Goal: Feedback & Contribution: Submit feedback/report problem

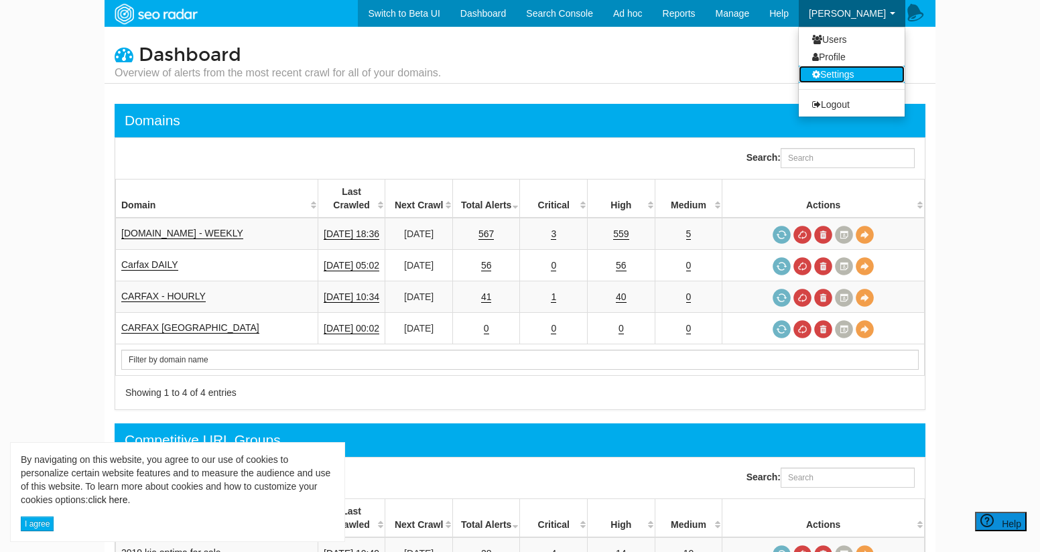
click at [837, 68] on link "Settings" at bounding box center [852, 74] width 106 height 17
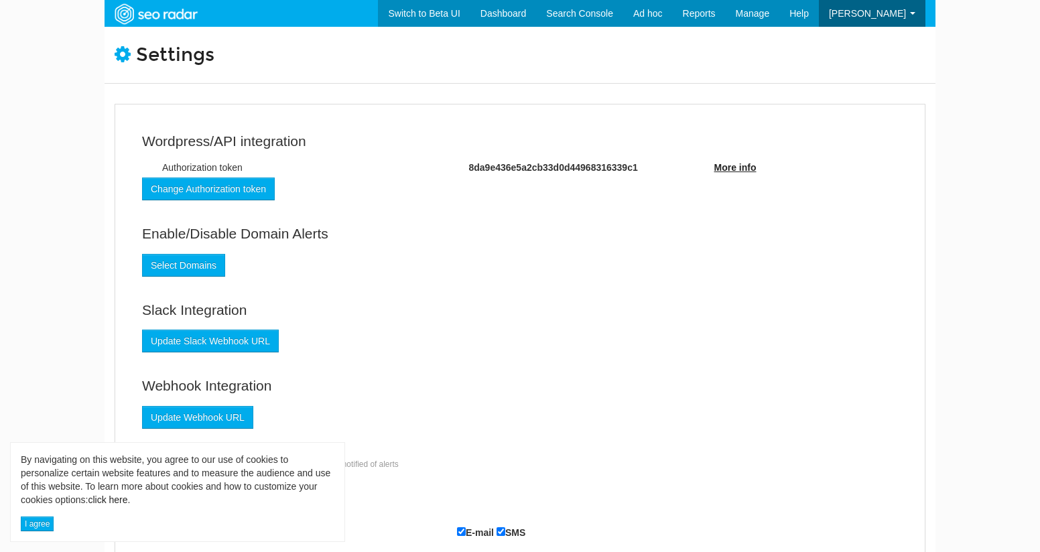
scroll to position [54, 0]
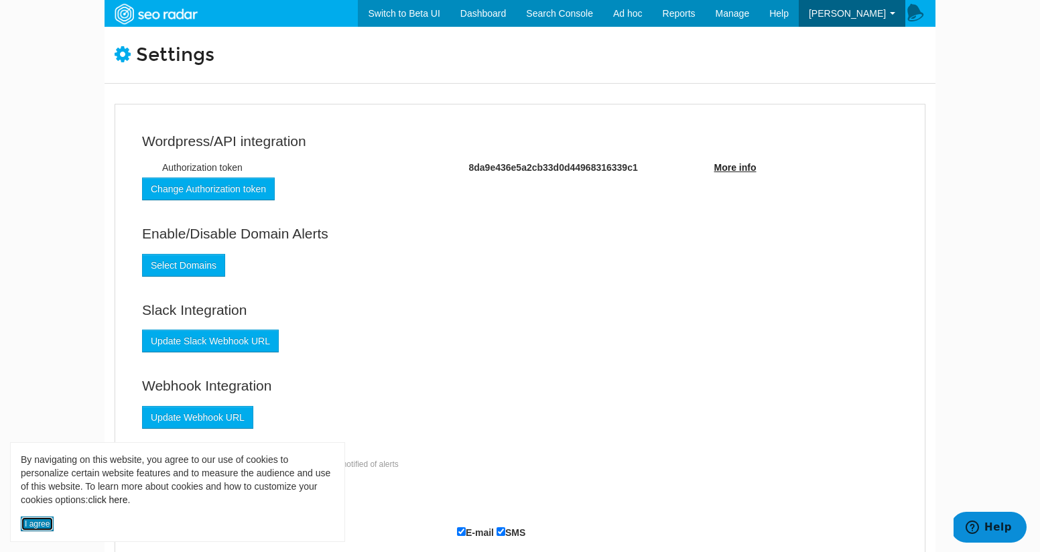
click at [31, 524] on button "I agree" at bounding box center [37, 524] width 33 height 15
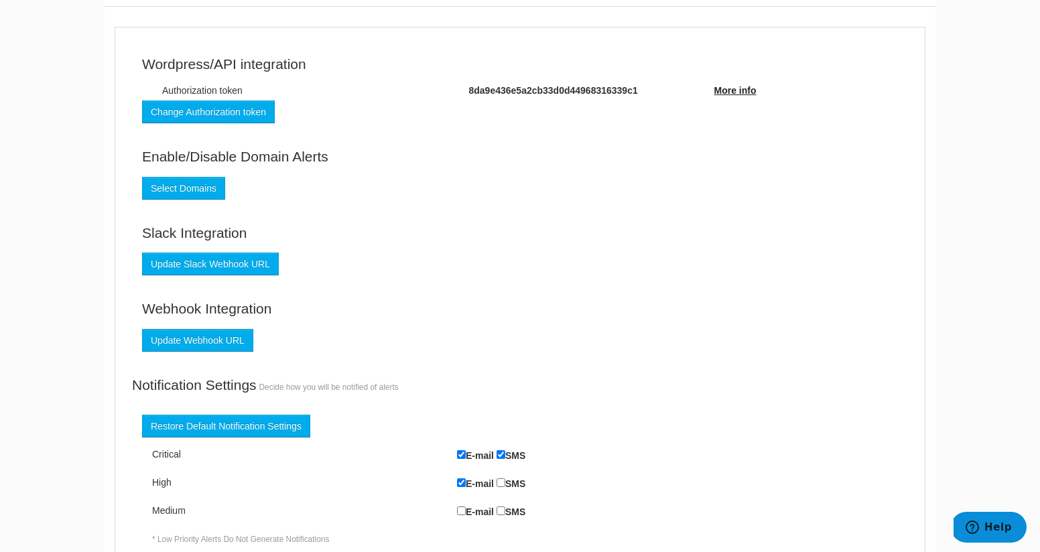
scroll to position [0, 0]
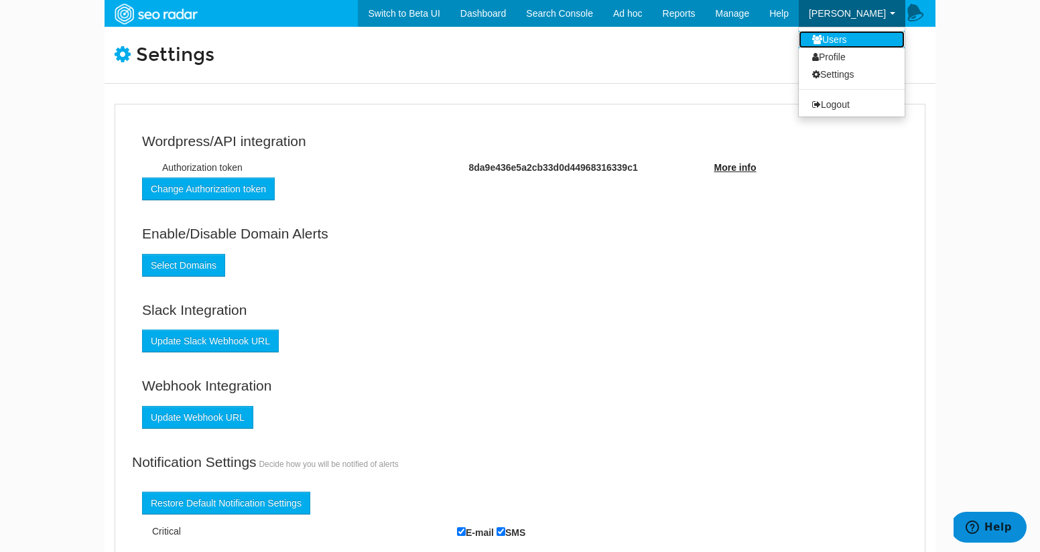
click at [837, 37] on link "Users" at bounding box center [852, 39] width 106 height 17
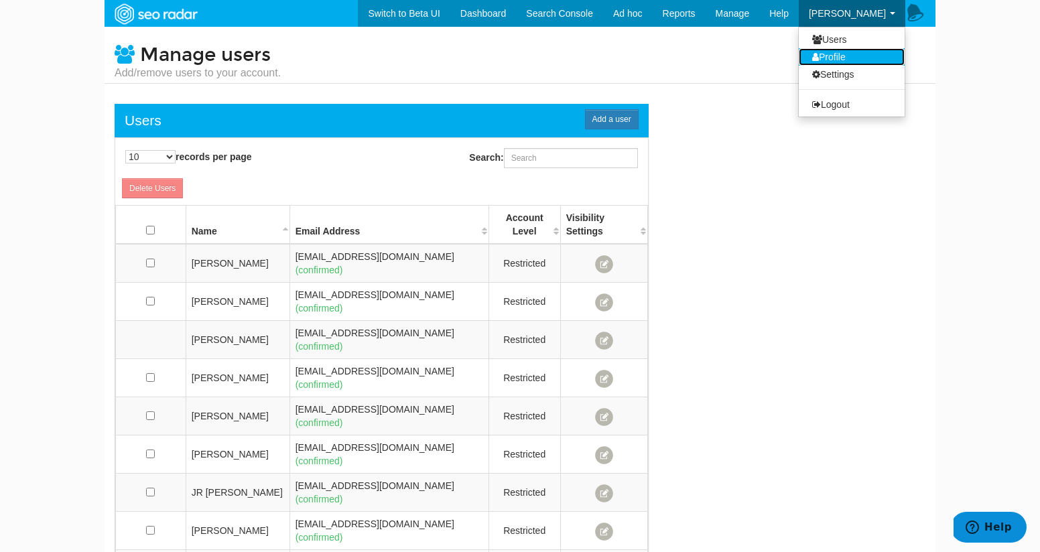
click at [832, 58] on link "Profile" at bounding box center [852, 56] width 106 height 17
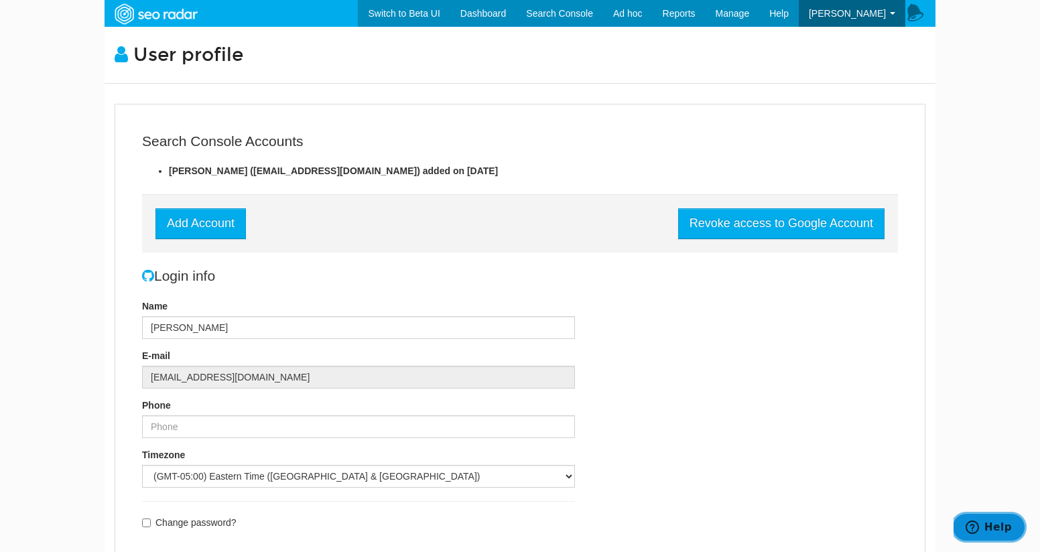
drag, startPoint x: 971, startPoint y: 526, endPoint x: 963, endPoint y: 515, distance: 13.9
click at [971, 526] on icon "Help" at bounding box center [971, 527] width 13 height 13
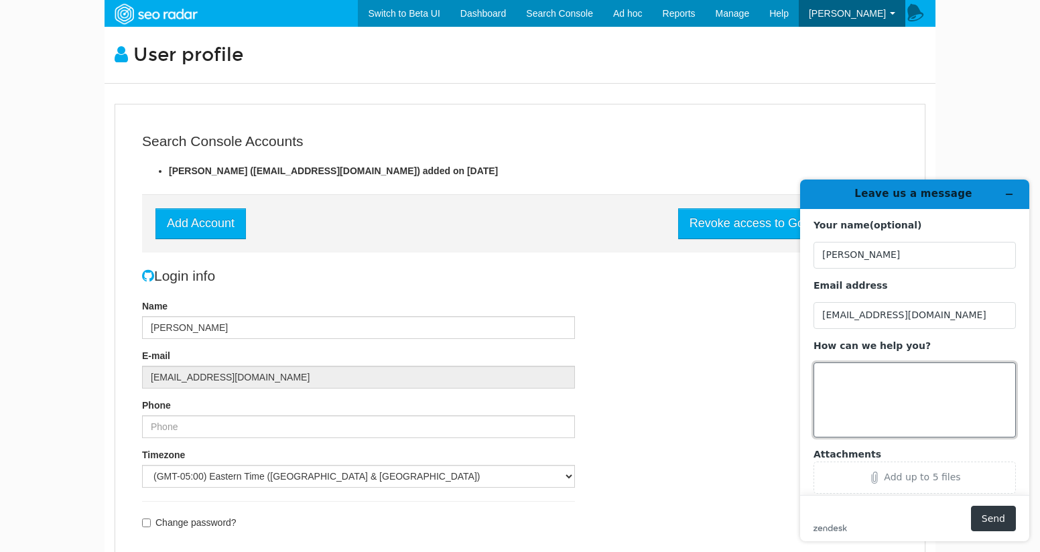
click at [876, 385] on textarea "How can we help you?" at bounding box center [914, 399] width 202 height 75
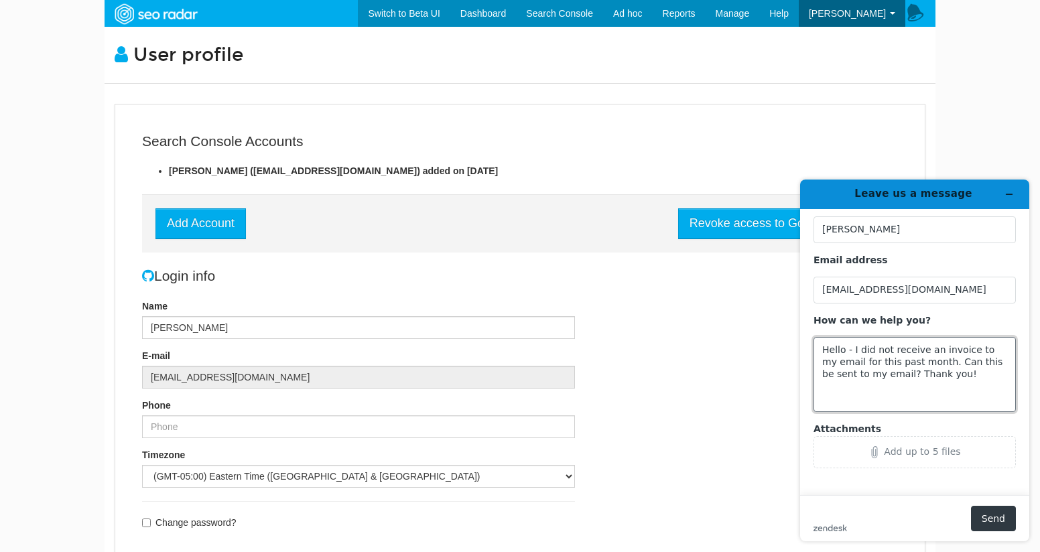
scroll to position [27, 0]
type textarea "Hello - I did not receive an invoice to my email for this past month. Can this …"
click at [985, 515] on button "Send" at bounding box center [993, 518] width 45 height 25
